Goal: Use online tool/utility: Utilize a website feature to perform a specific function

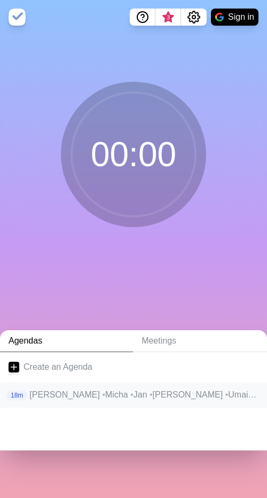
click at [226, 390] on span "•" at bounding box center [227, 394] width 3 height 9
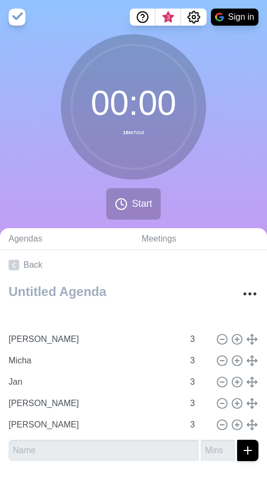
type input "Umair"
type input "[PERSON_NAME]"
type input "Micha"
type input "Jan"
type input "[PERSON_NAME]"
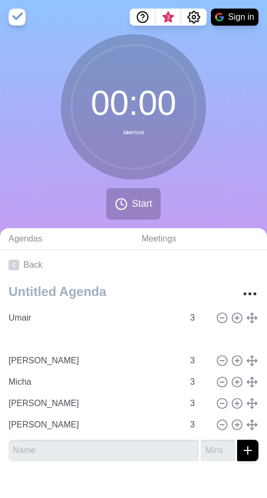
type input "Jan"
type input "[PERSON_NAME]"
type input "Micha"
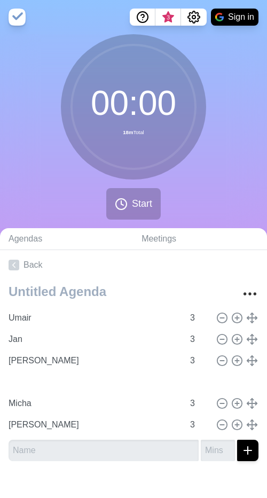
type input "[PERSON_NAME]"
type input "Micha"
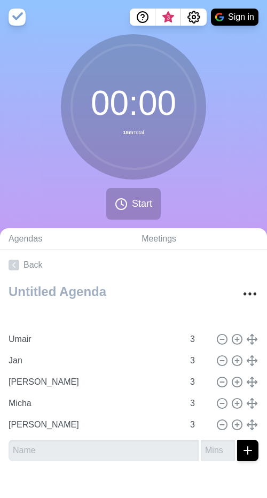
type input "[PERSON_NAME]"
type input "Umair"
type input "Jan"
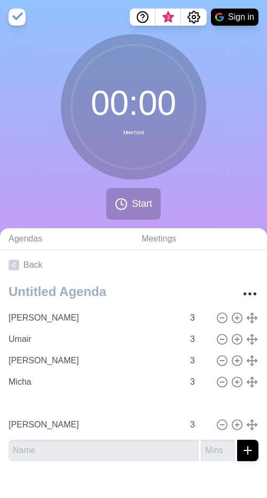
type input "Micha"
type input "Jan"
type input "[PERSON_NAME]"
click at [124, 203] on icon at bounding box center [121, 204] width 13 height 13
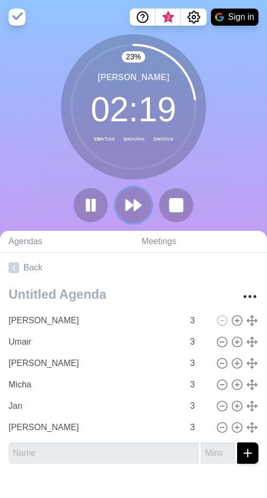
click at [134, 207] on polygon at bounding box center [137, 205] width 7 height 11
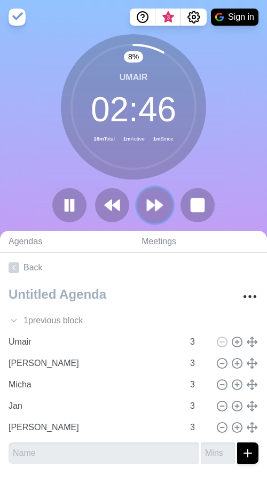
click at [156, 202] on polygon at bounding box center [159, 205] width 7 height 11
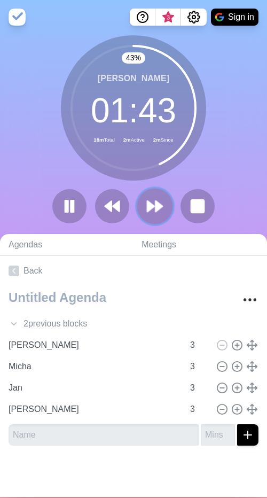
click at [152, 202] on icon at bounding box center [155, 206] width 18 height 18
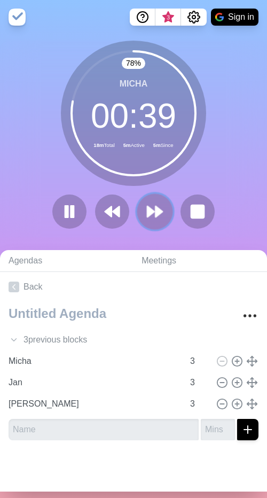
click at [153, 207] on icon at bounding box center [155, 212] width 18 height 18
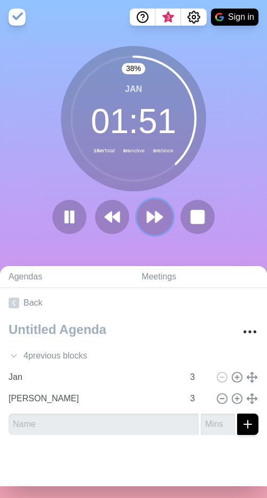
click at [156, 231] on button at bounding box center [155, 217] width 36 height 36
